Goal: Navigation & Orientation: Find specific page/section

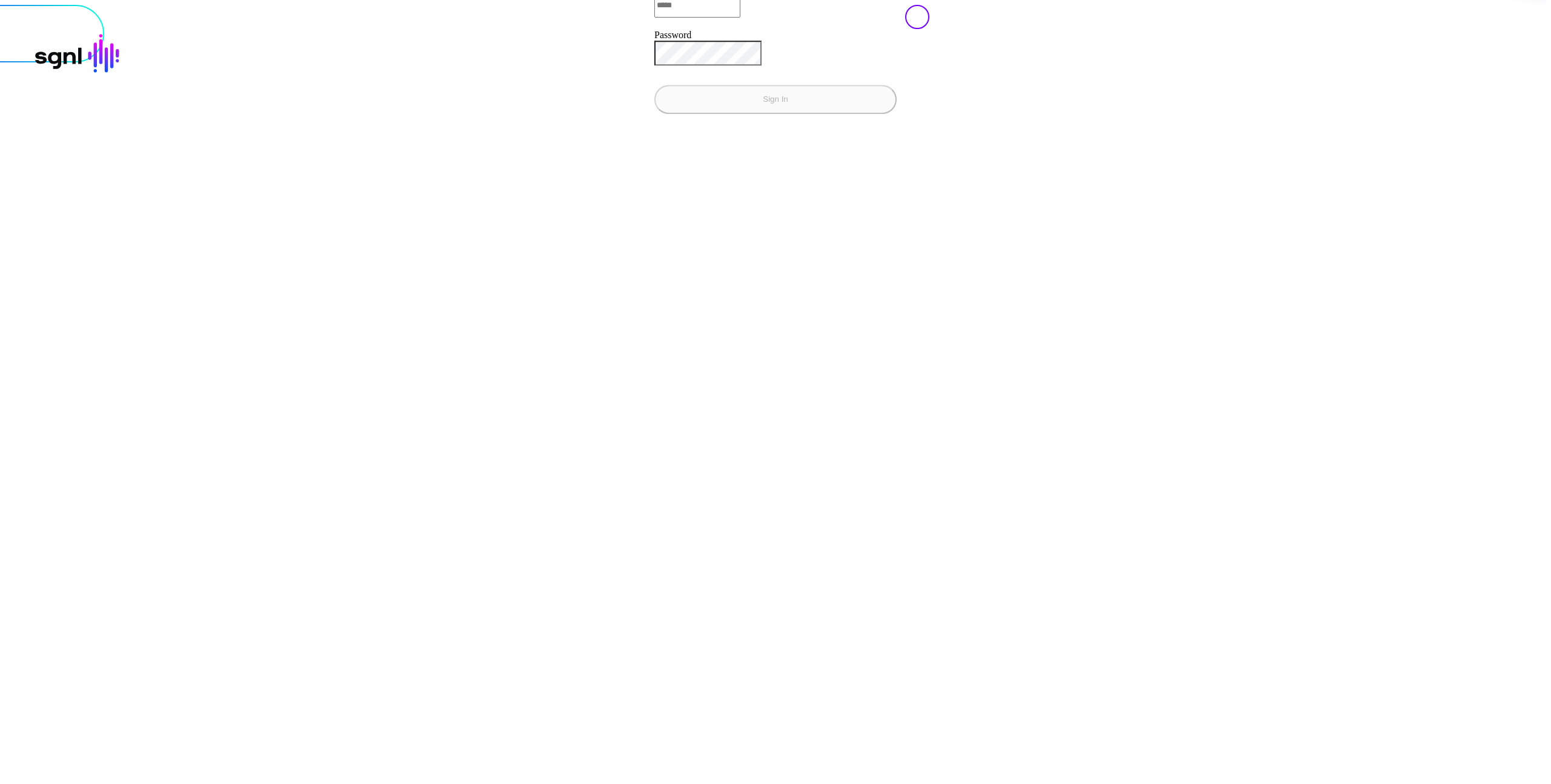
type input "**********"
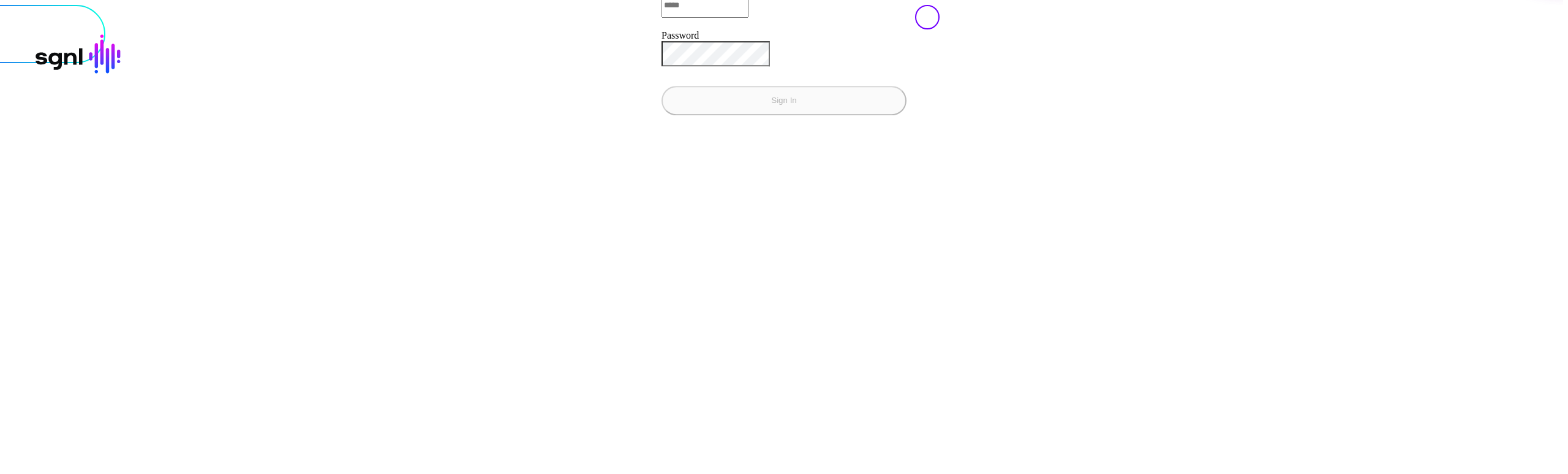
type input "**********"
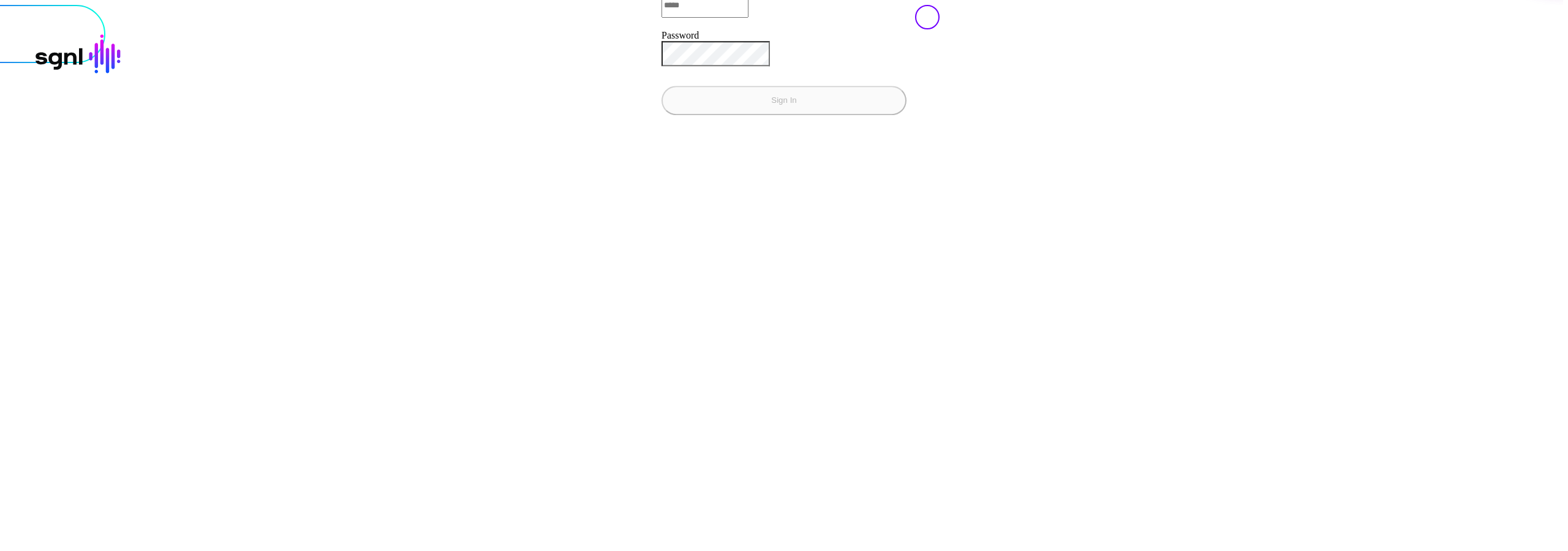
type input "**********"
